Goal: Communication & Community: Ask a question

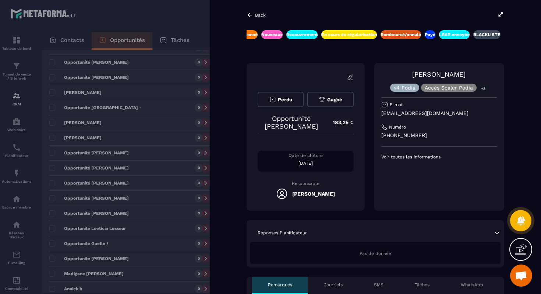
drag, startPoint x: 423, startPoint y: 75, endPoint x: 487, endPoint y: 76, distance: 63.7
click at [493, 77] on div "[PERSON_NAME] v4 Podia Accès Scaler Podia +8" at bounding box center [440, 80] width 116 height 21
copy link "[PERSON_NAME]"
drag, startPoint x: 382, startPoint y: 114, endPoint x: 456, endPoint y: 116, distance: 74.1
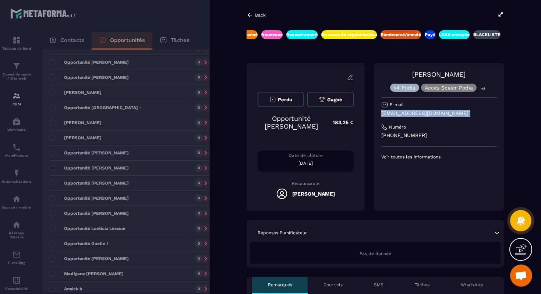
click at [456, 116] on p "[EMAIL_ADDRESS][DOMAIN_NAME]" at bounding box center [440, 113] width 116 height 7
copy p "[EMAIL_ADDRESS][DOMAIN_NAME]"
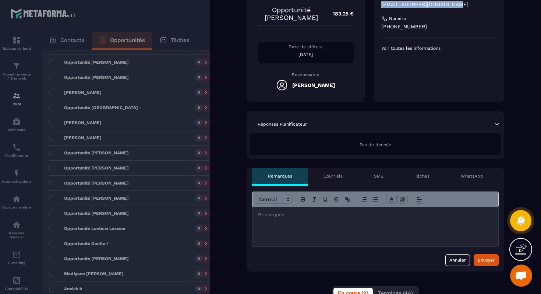
scroll to position [157, 0]
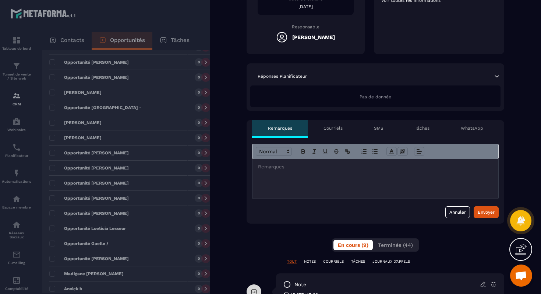
click at [350, 180] on div at bounding box center [376, 178] width 246 height 39
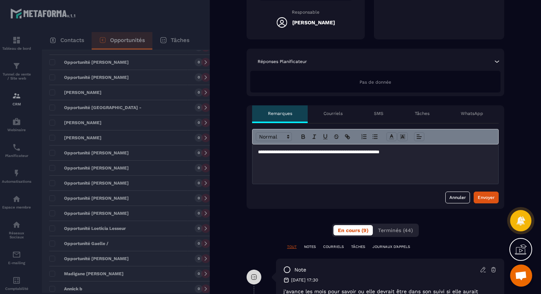
scroll to position [154, 0]
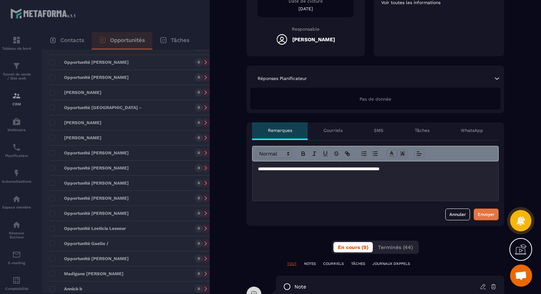
click at [481, 214] on div "Envoyer" at bounding box center [486, 214] width 17 height 7
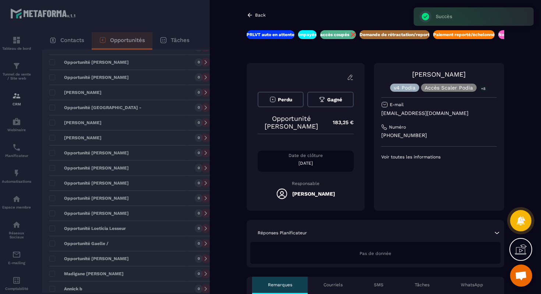
scroll to position [0, 9]
